Goal: Check status

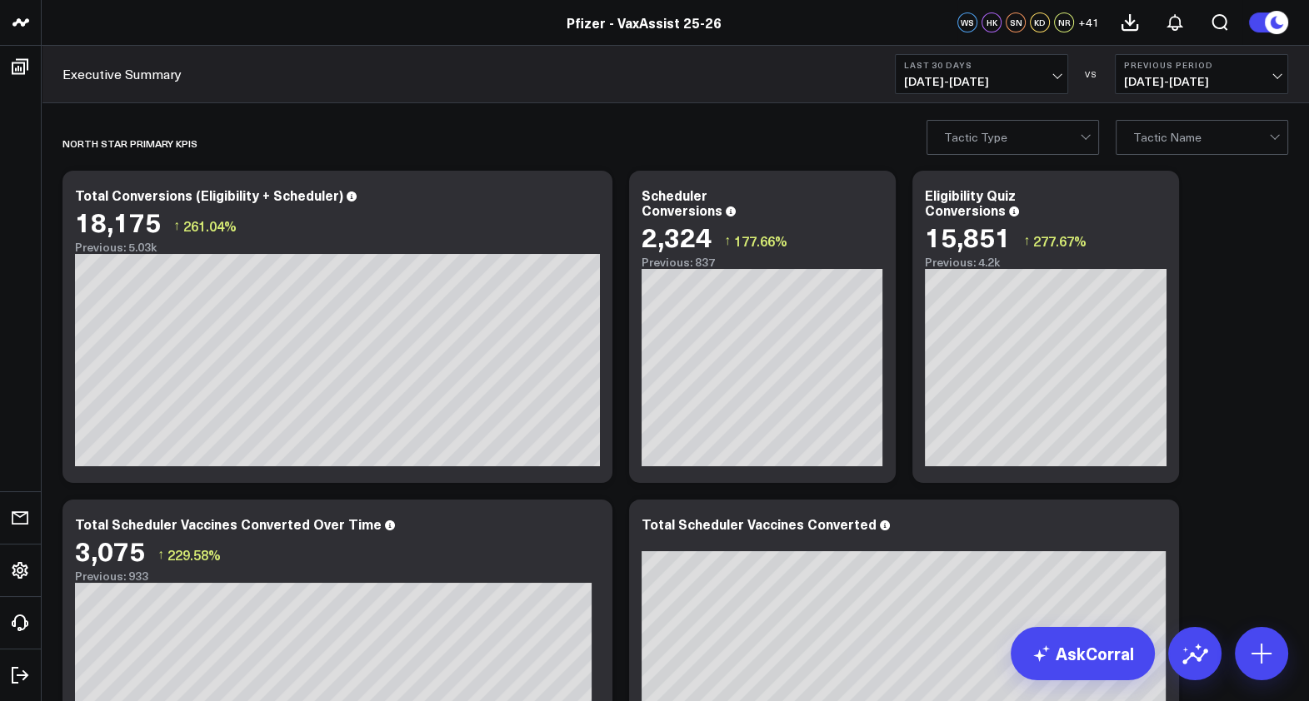
click at [1200, 85] on span "[DATE] - [DATE]" at bounding box center [1201, 81] width 155 height 13
click at [1204, 196] on link "No Comparison" at bounding box center [1201, 208] width 172 height 32
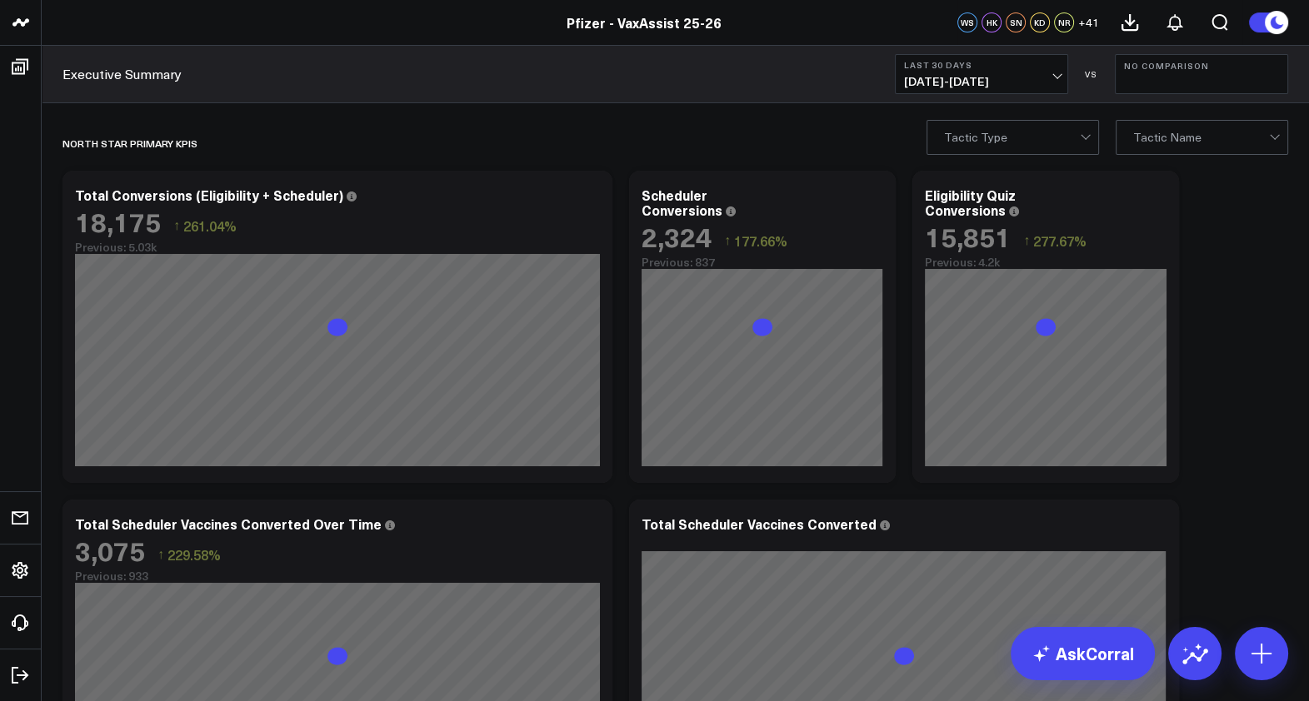
click at [1021, 87] on span "[DATE] - [DATE]" at bounding box center [981, 81] width 155 height 13
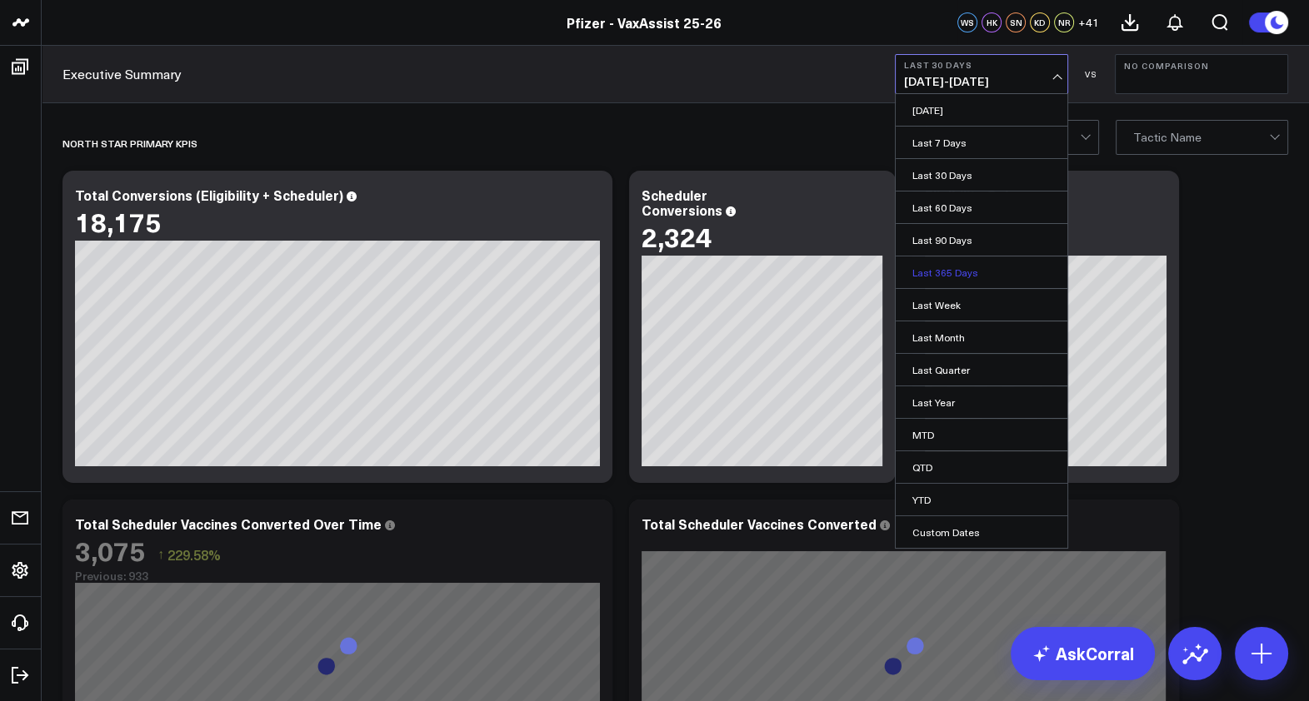
click at [980, 272] on link "Last 365 Days" at bounding box center [981, 273] width 172 height 32
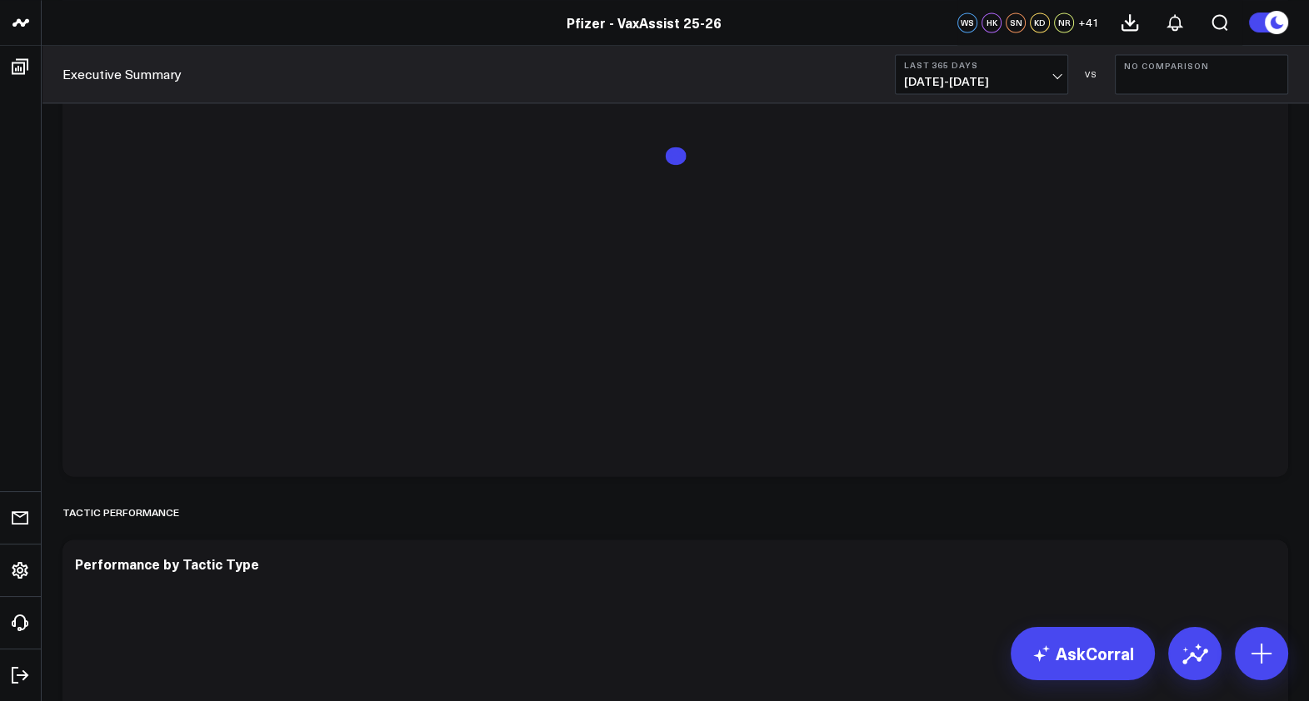
scroll to position [3123, 0]
